Goal: Task Accomplishment & Management: Manage account settings

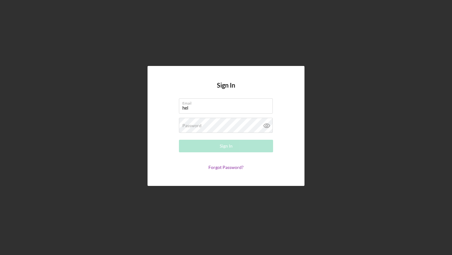
type input "[EMAIL_ADDRESS][DOMAIN_NAME]"
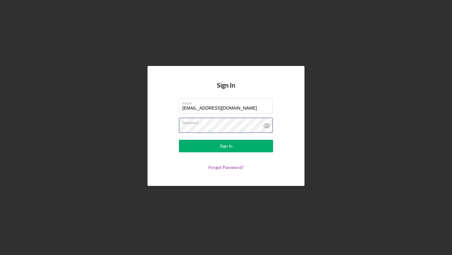
click at [179, 140] on button "Sign In" at bounding box center [226, 146] width 94 height 13
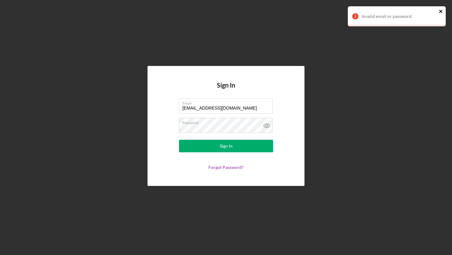
click at [439, 10] on icon "close" at bounding box center [440, 11] width 3 height 3
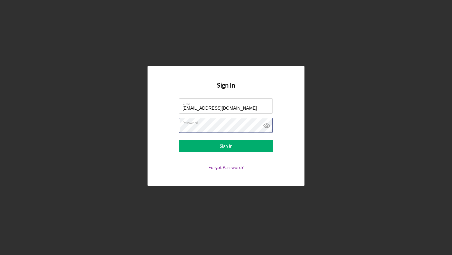
click at [171, 125] on form "Email [EMAIL_ADDRESS][DOMAIN_NAME] Password Sign In Forgot Password?" at bounding box center [225, 134] width 125 height 72
click at [179, 140] on button "Sign In" at bounding box center [226, 146] width 94 height 13
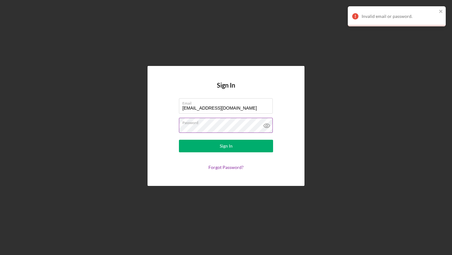
click at [179, 140] on button "Sign In" at bounding box center [226, 146] width 94 height 13
click at [442, 11] on icon "close" at bounding box center [440, 11] width 4 height 5
